Goal: Register for event/course

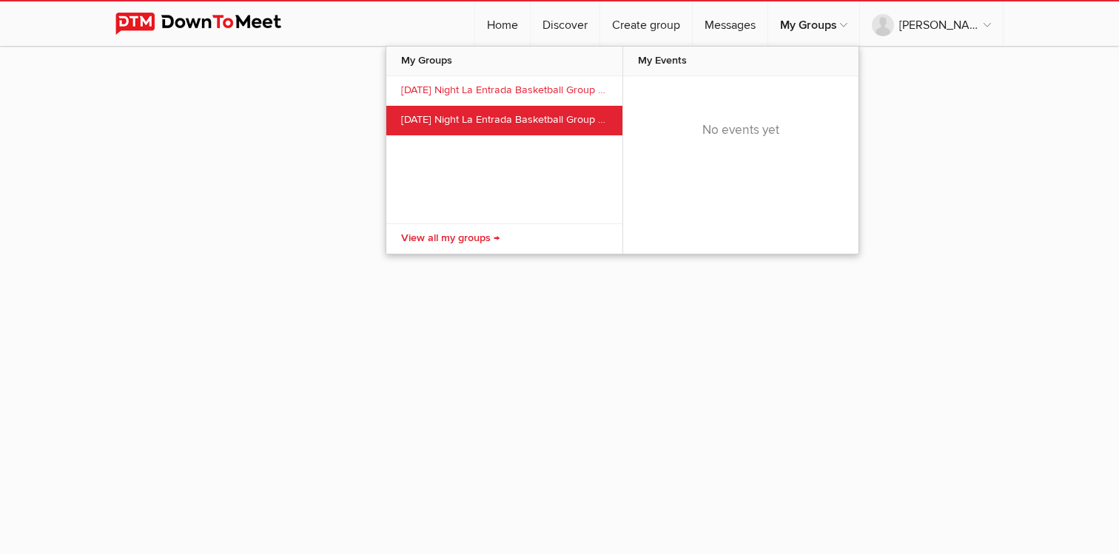
click at [578, 117] on link "[DATE] Night La Entrada Basketball Group [DATE]-[DATE]" at bounding box center [504, 121] width 236 height 30
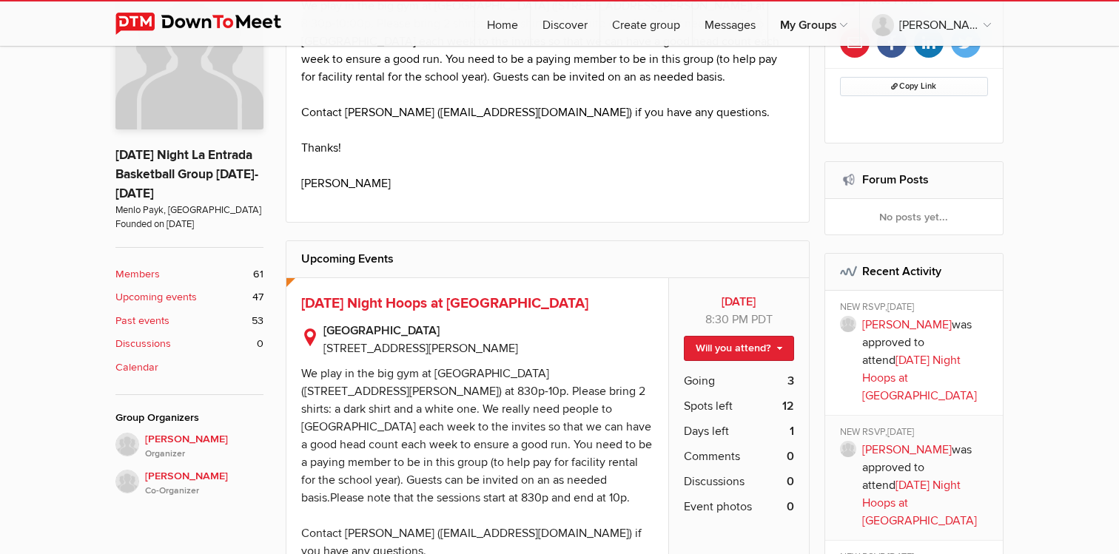
scroll to position [403, 0]
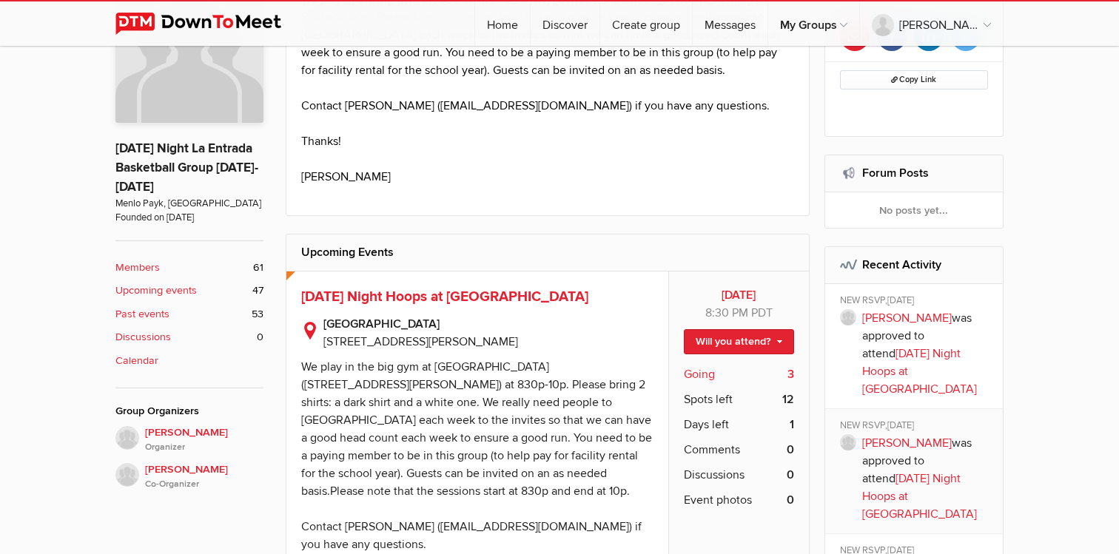
click at [691, 370] on span "Going" at bounding box center [699, 375] width 31 height 18
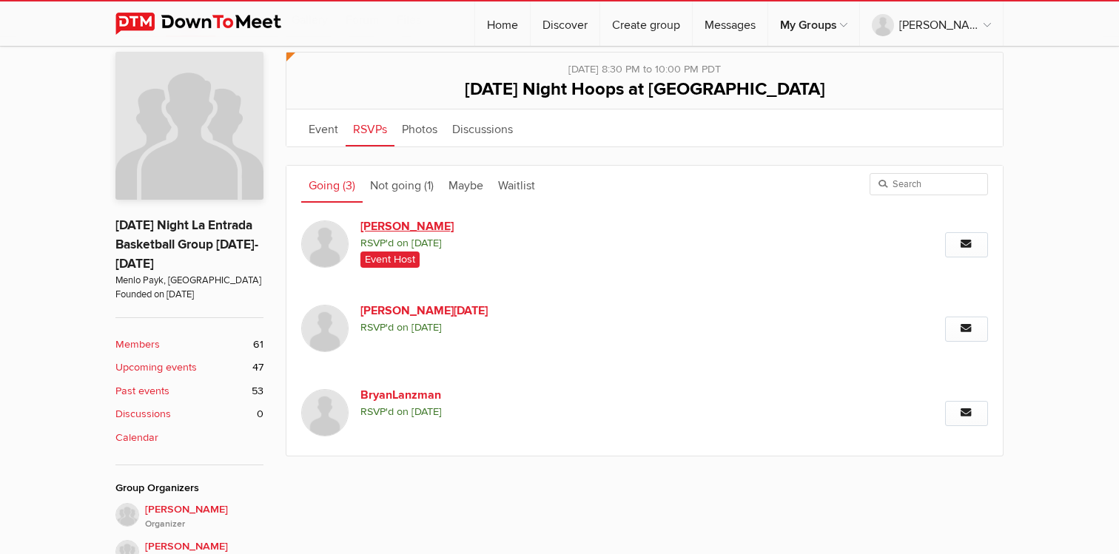
scroll to position [336, 0]
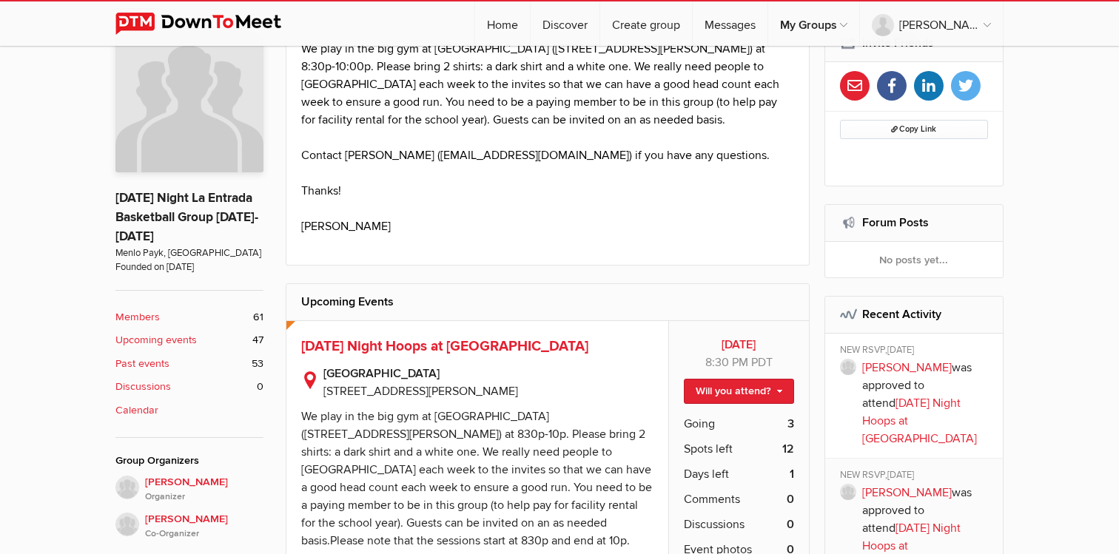
scroll to position [355, 0]
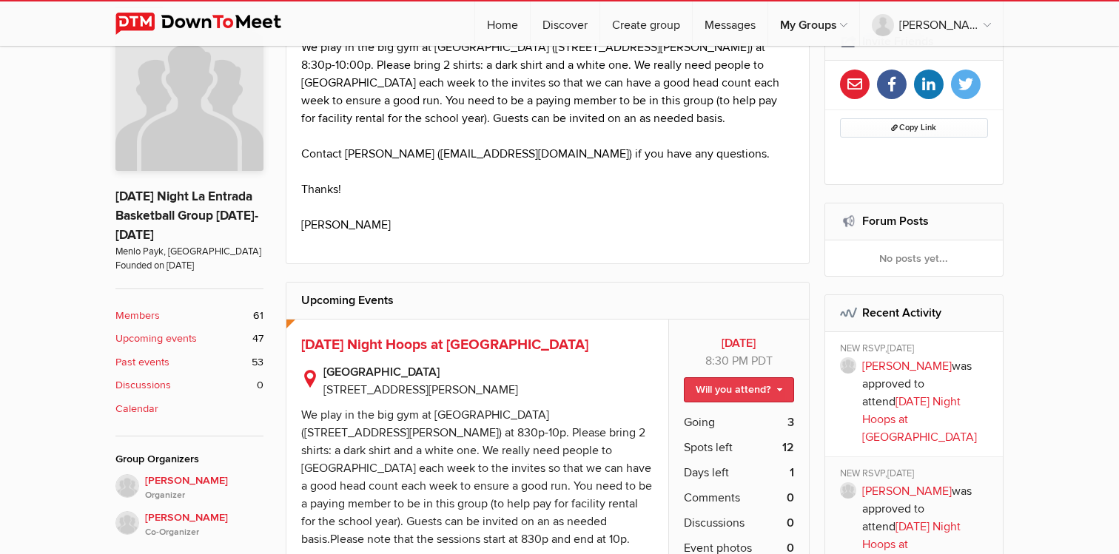
click at [759, 388] on link "Will you attend?" at bounding box center [739, 389] width 110 height 25
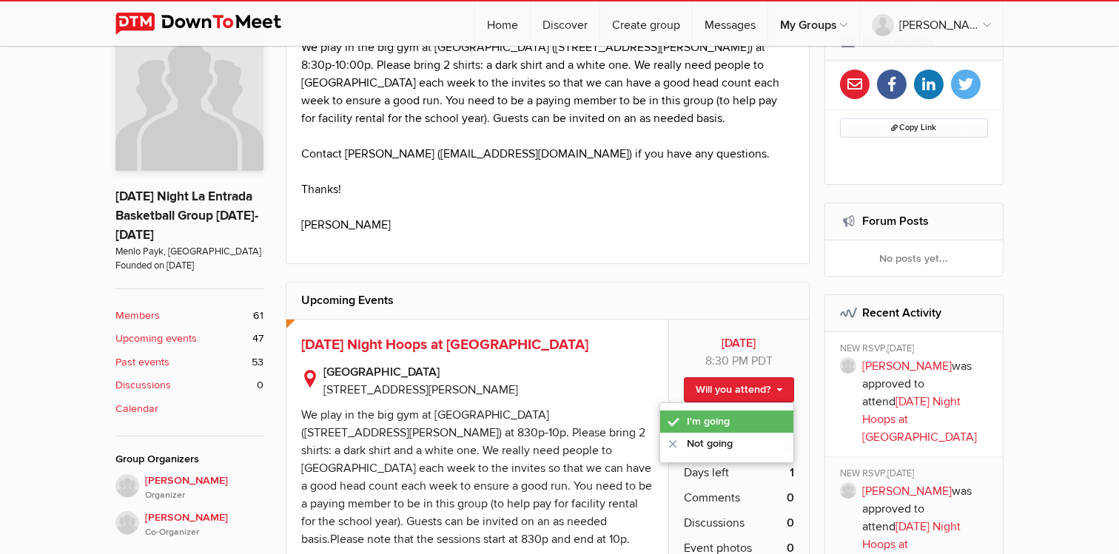
click at [726, 419] on link "I'm going" at bounding box center [726, 422] width 133 height 22
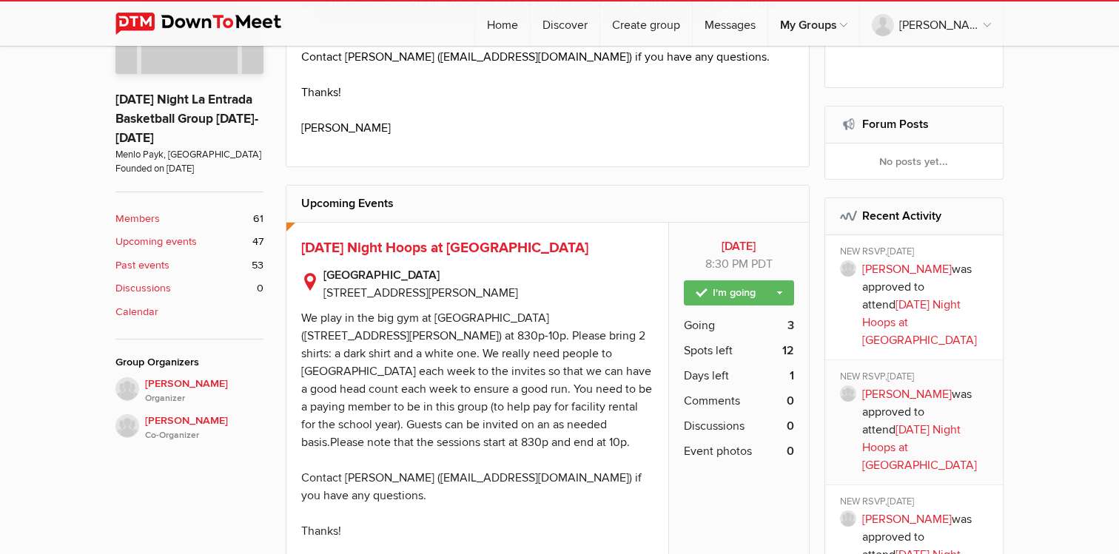
scroll to position [458, 0]
